Goal: Navigation & Orientation: Find specific page/section

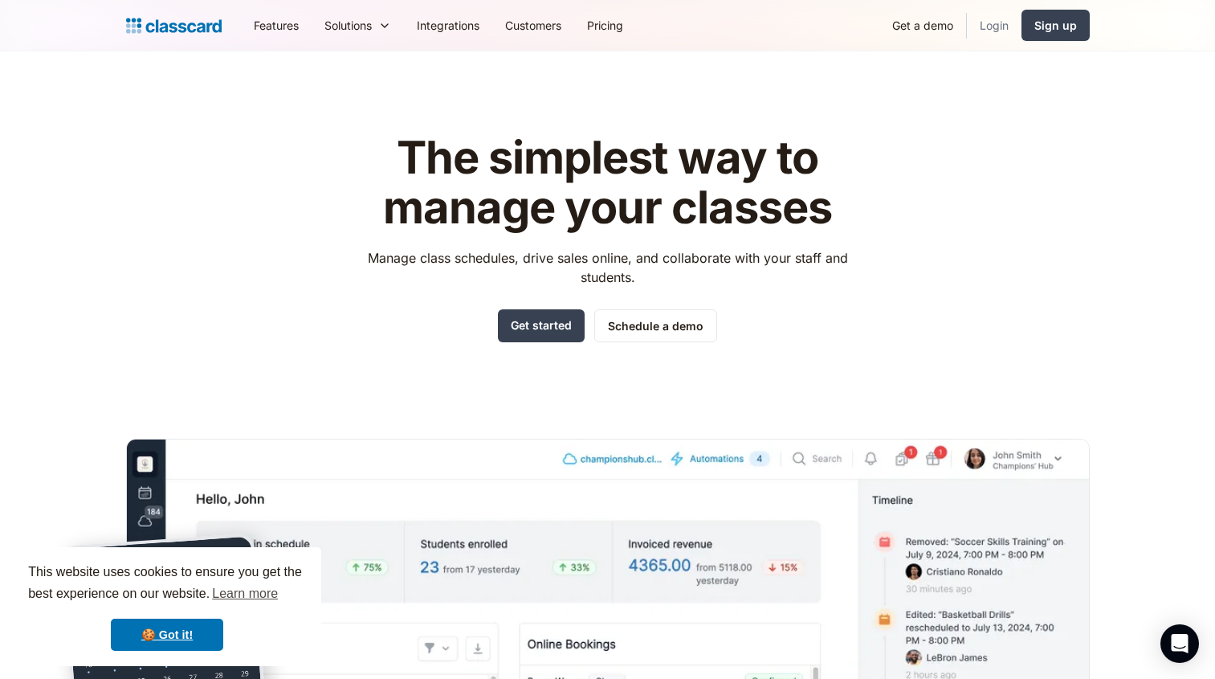
click at [1002, 27] on link "Login" at bounding box center [994, 25] width 55 height 36
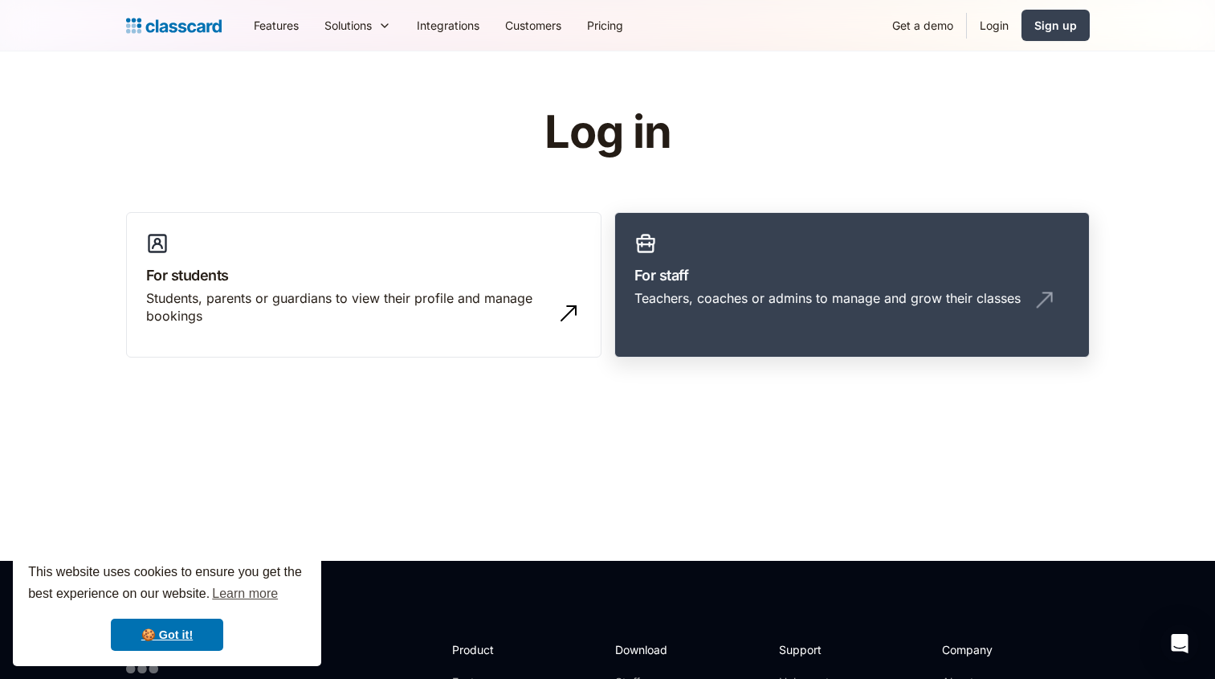
click at [988, 284] on h3 "For staff" at bounding box center [852, 275] width 435 height 22
